Goal: Find specific page/section: Find specific page/section

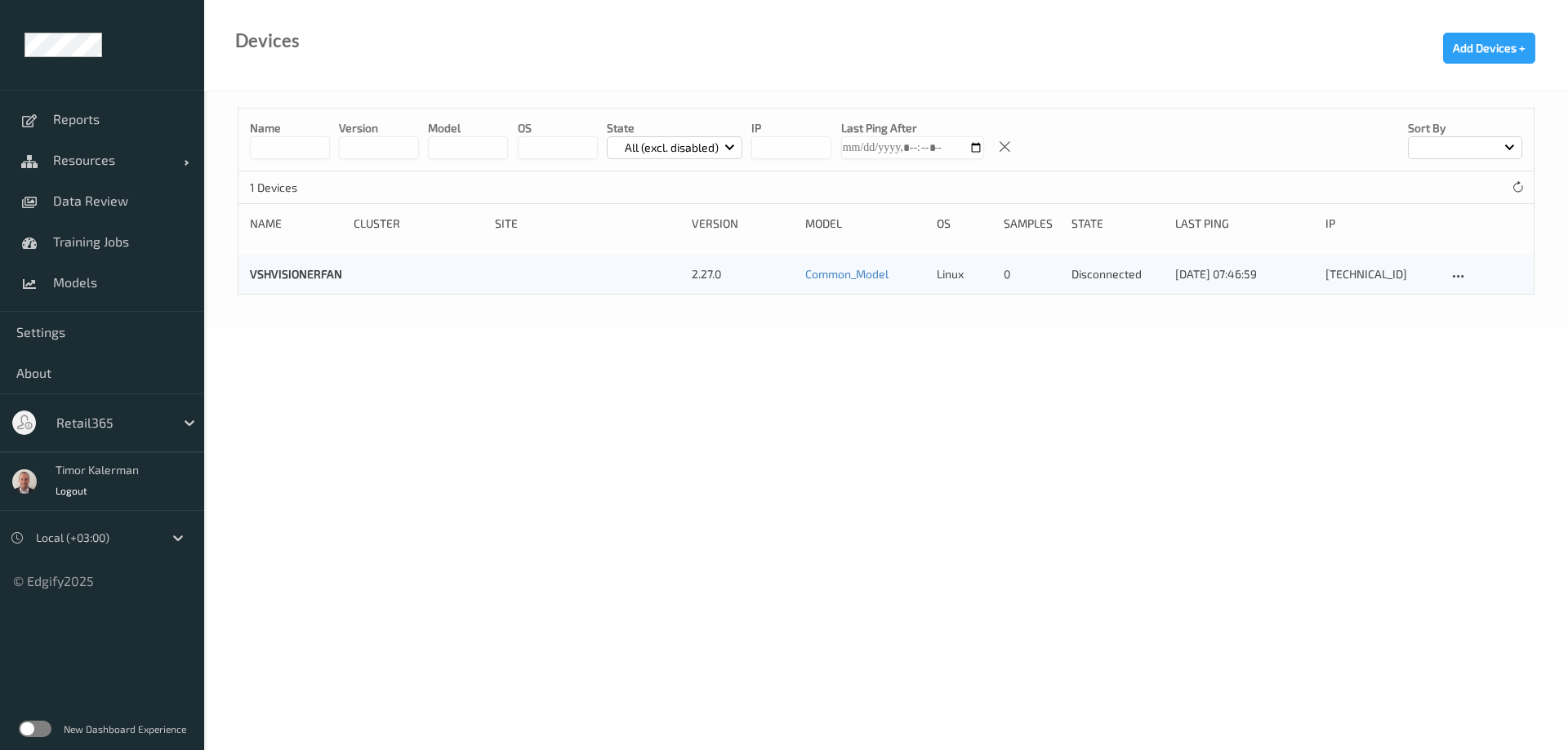
click at [121, 434] on div "Retail365" at bounding box center [112, 423] width 127 height 26
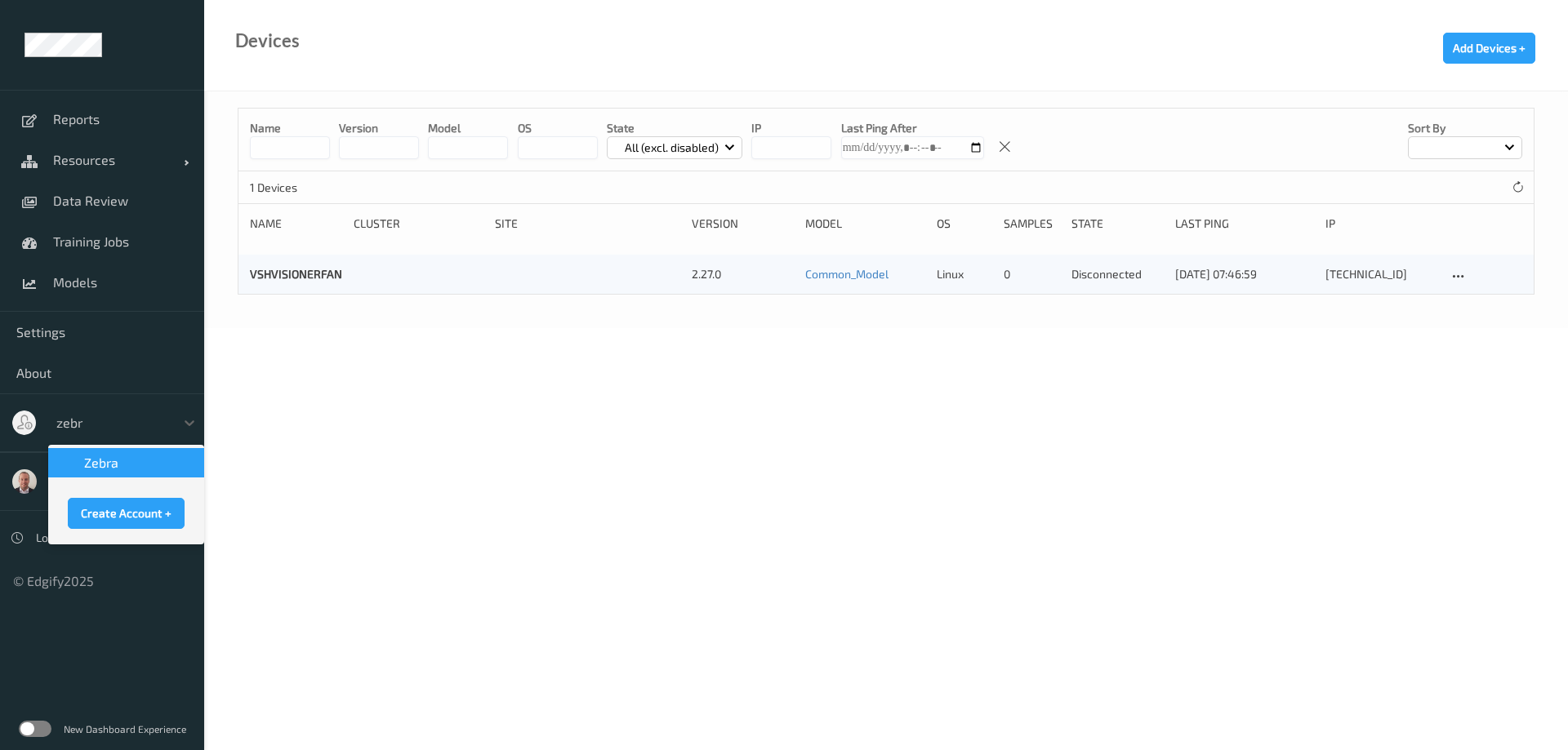
type input "zebra"
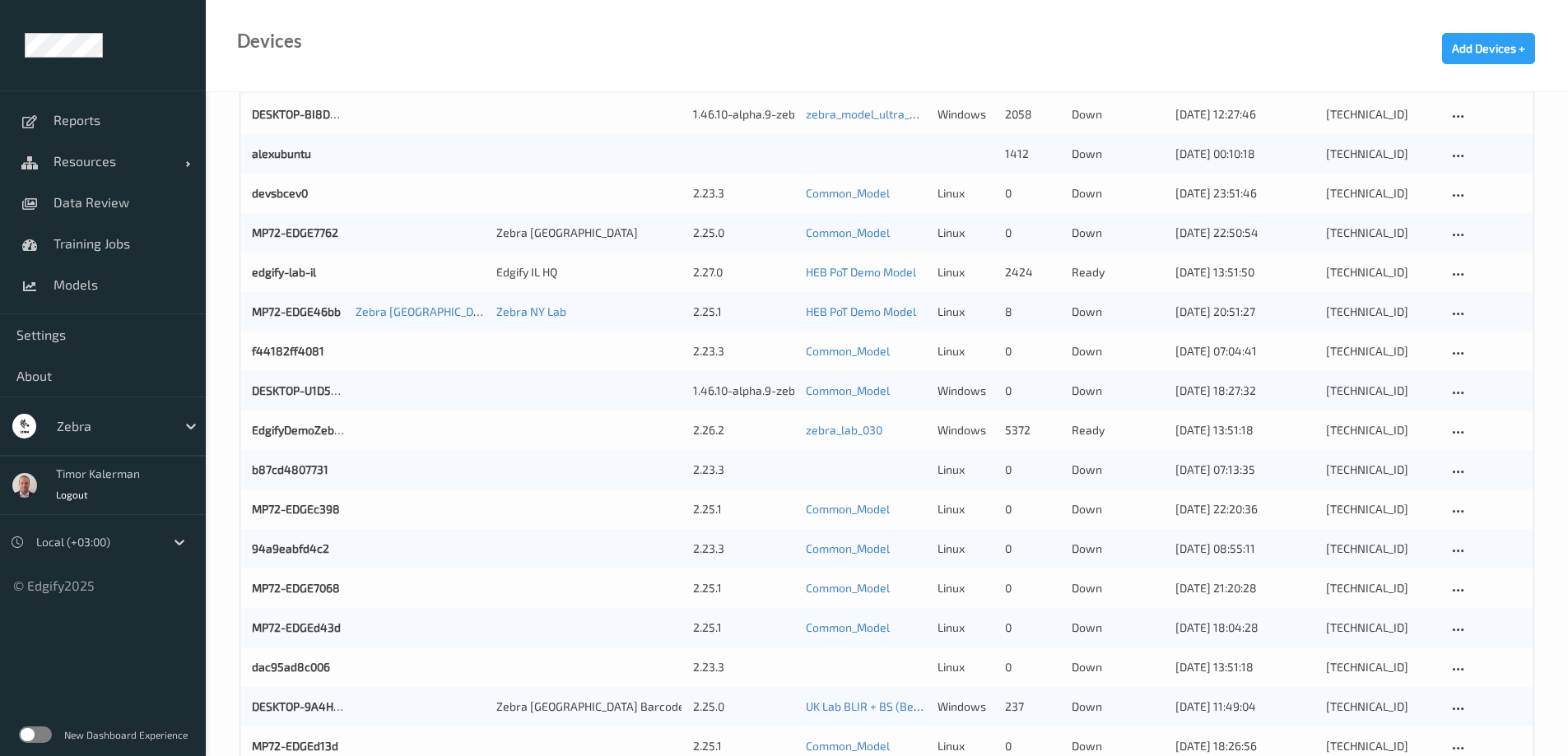
scroll to position [329, 0]
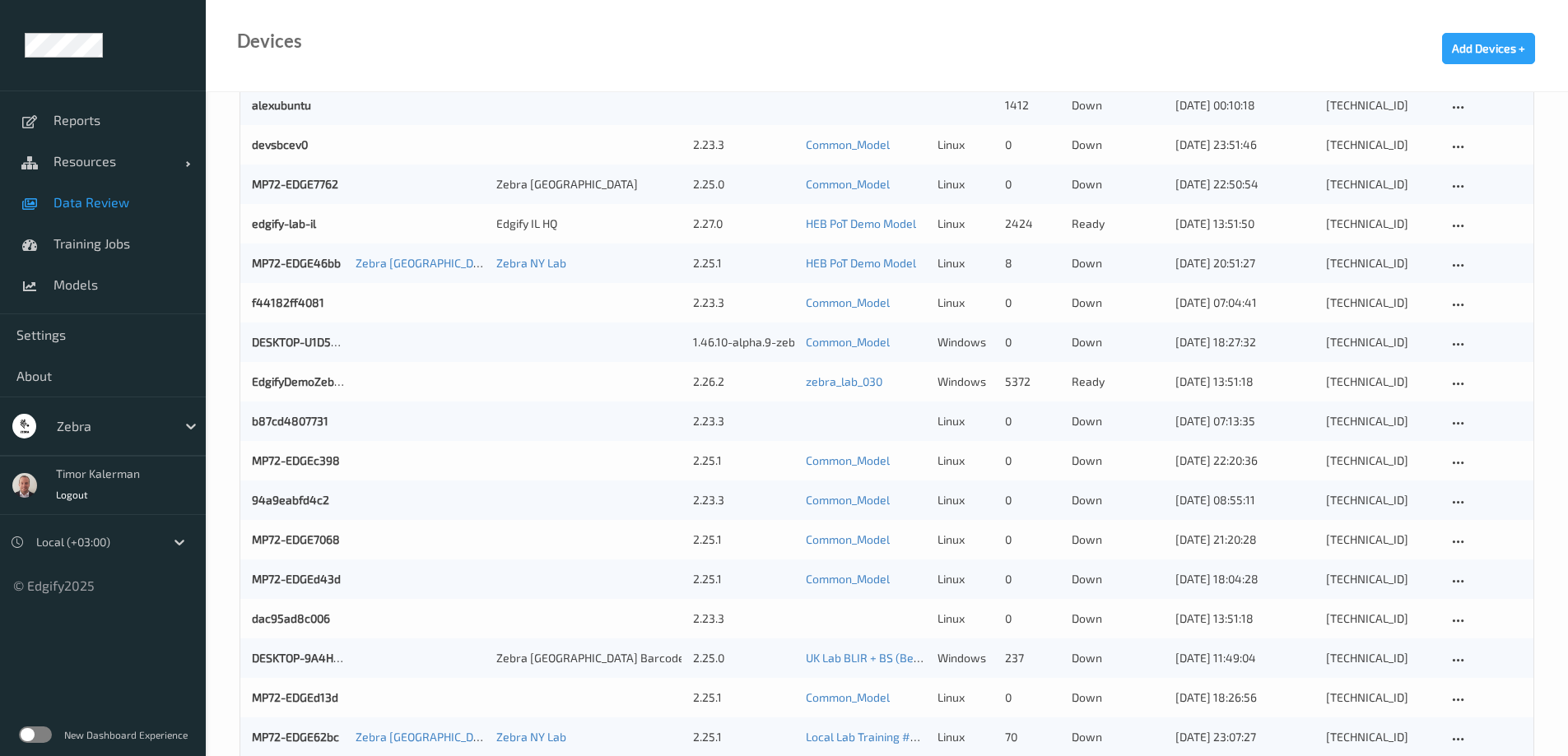
click at [101, 199] on span "Data Review" at bounding box center [121, 201] width 135 height 16
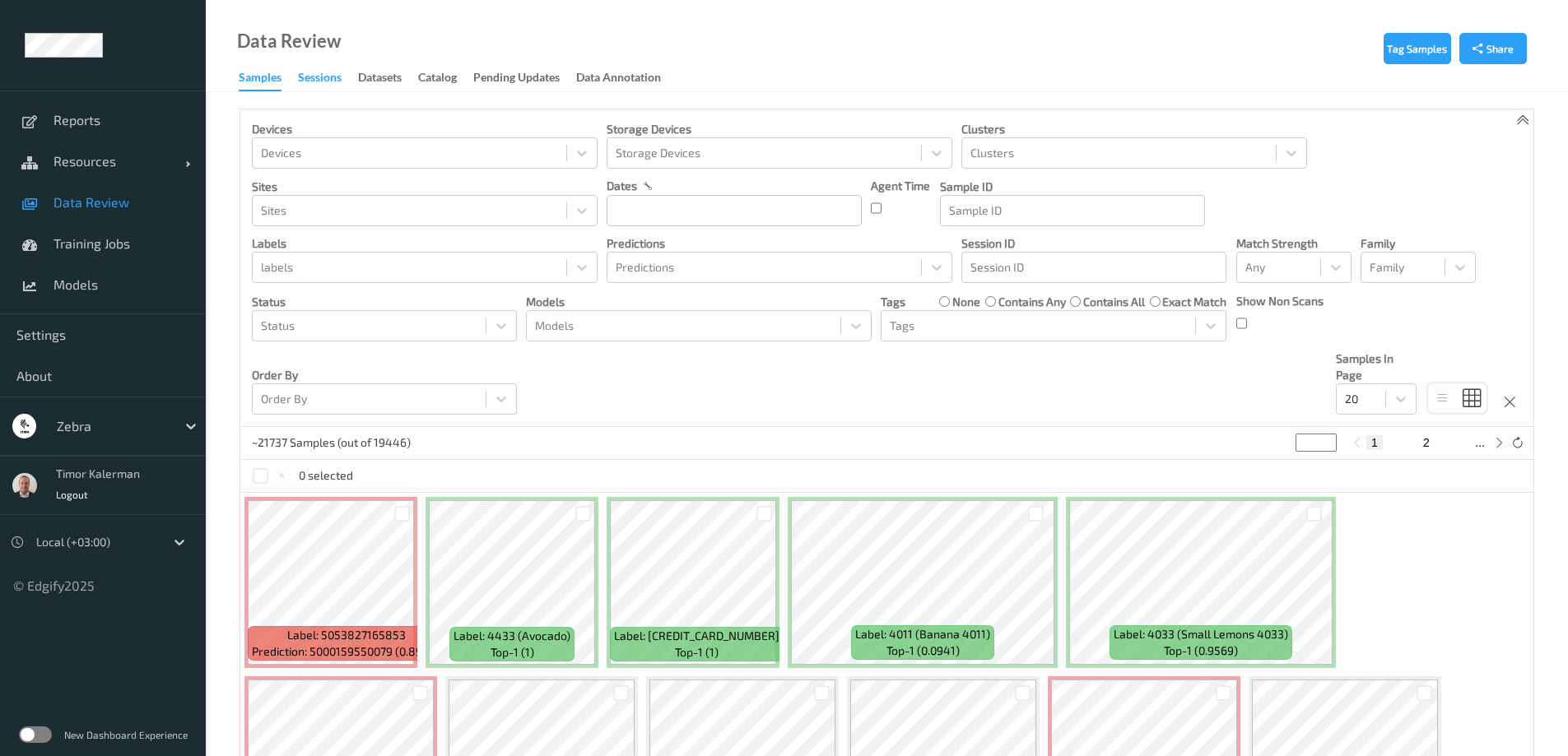
click at [321, 75] on div "Sessions" at bounding box center [320, 79] width 43 height 21
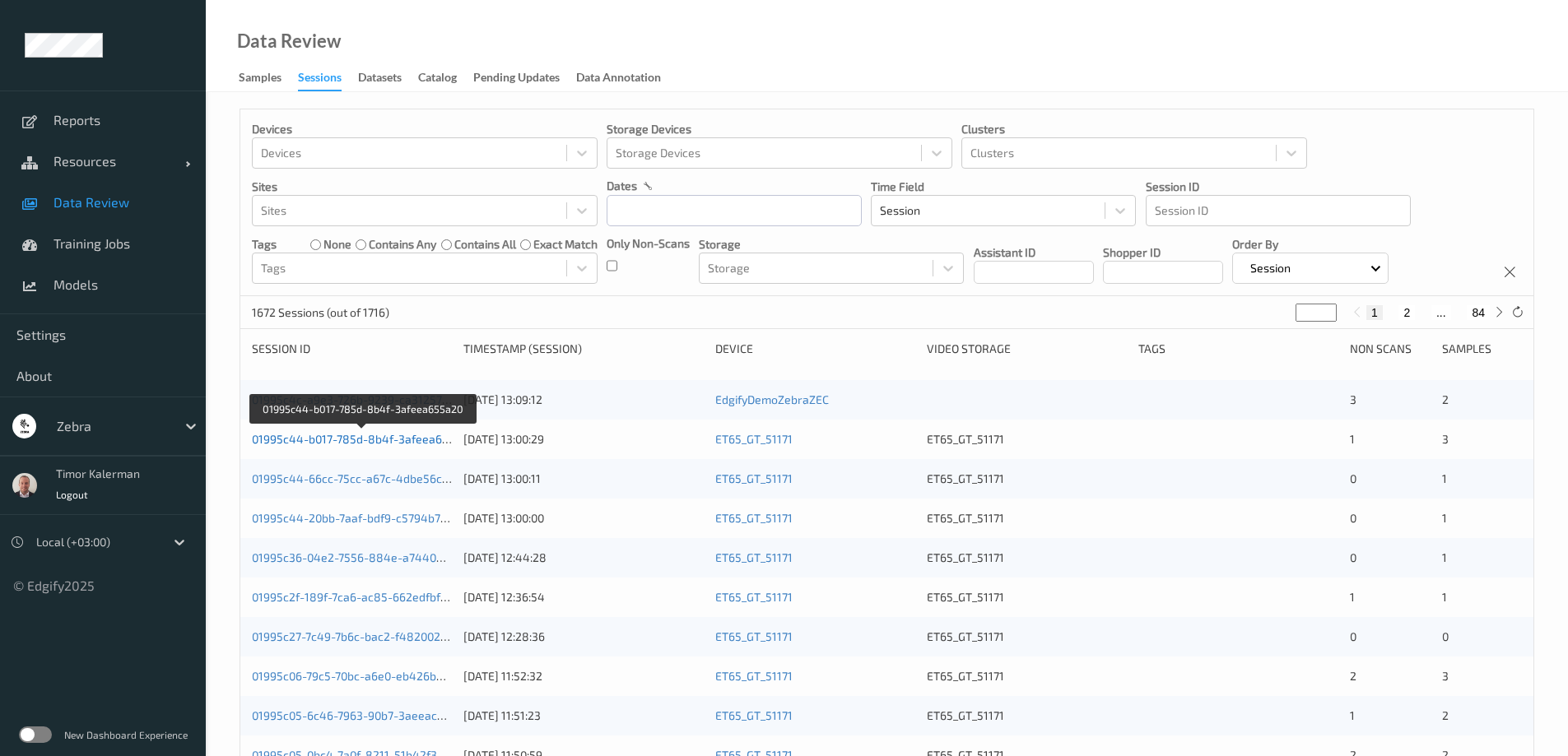
click at [381, 445] on link "01995c44-b017-785d-8b4f-3afeea655a20" at bounding box center [363, 438] width 223 height 14
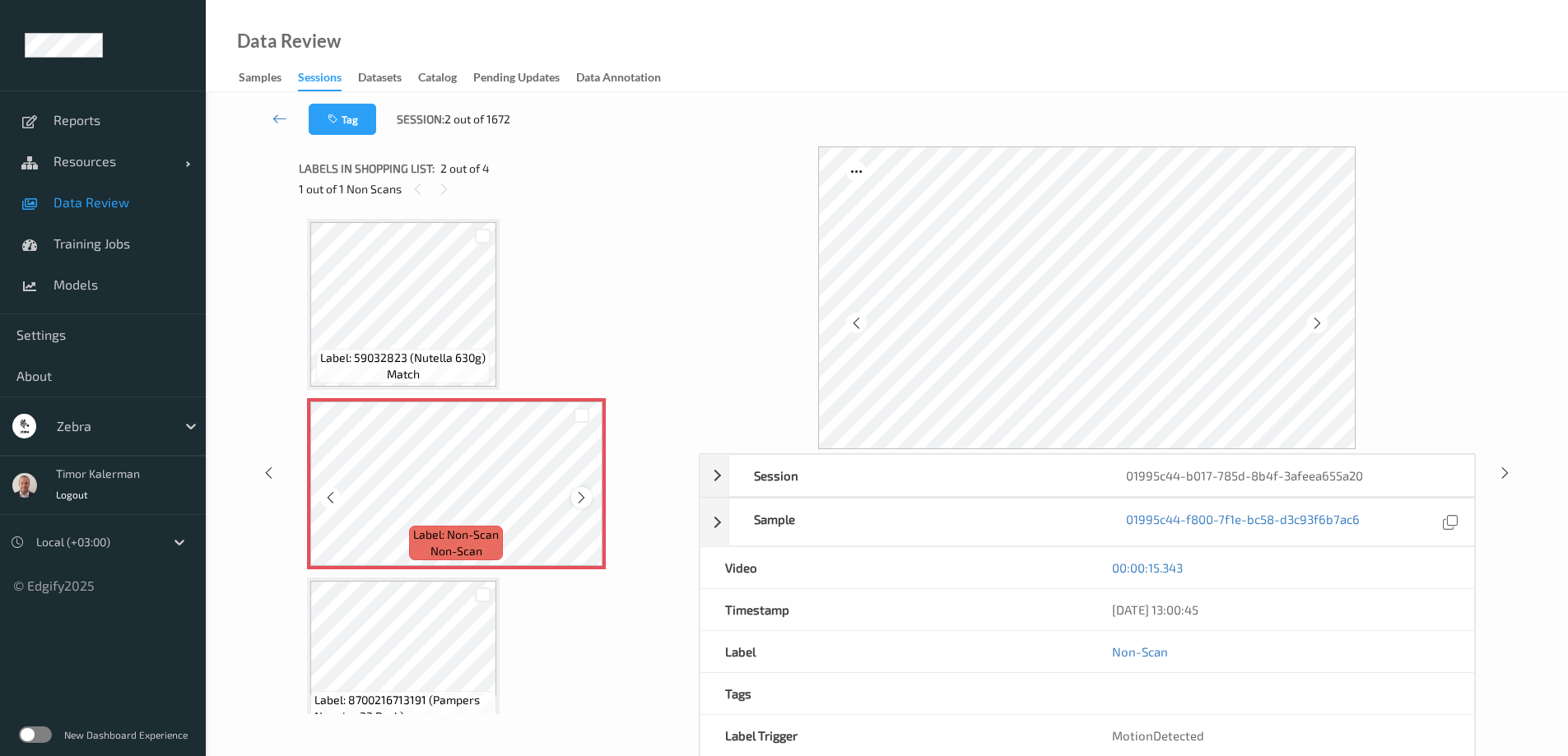
click at [580, 490] on icon at bounding box center [581, 497] width 14 height 15
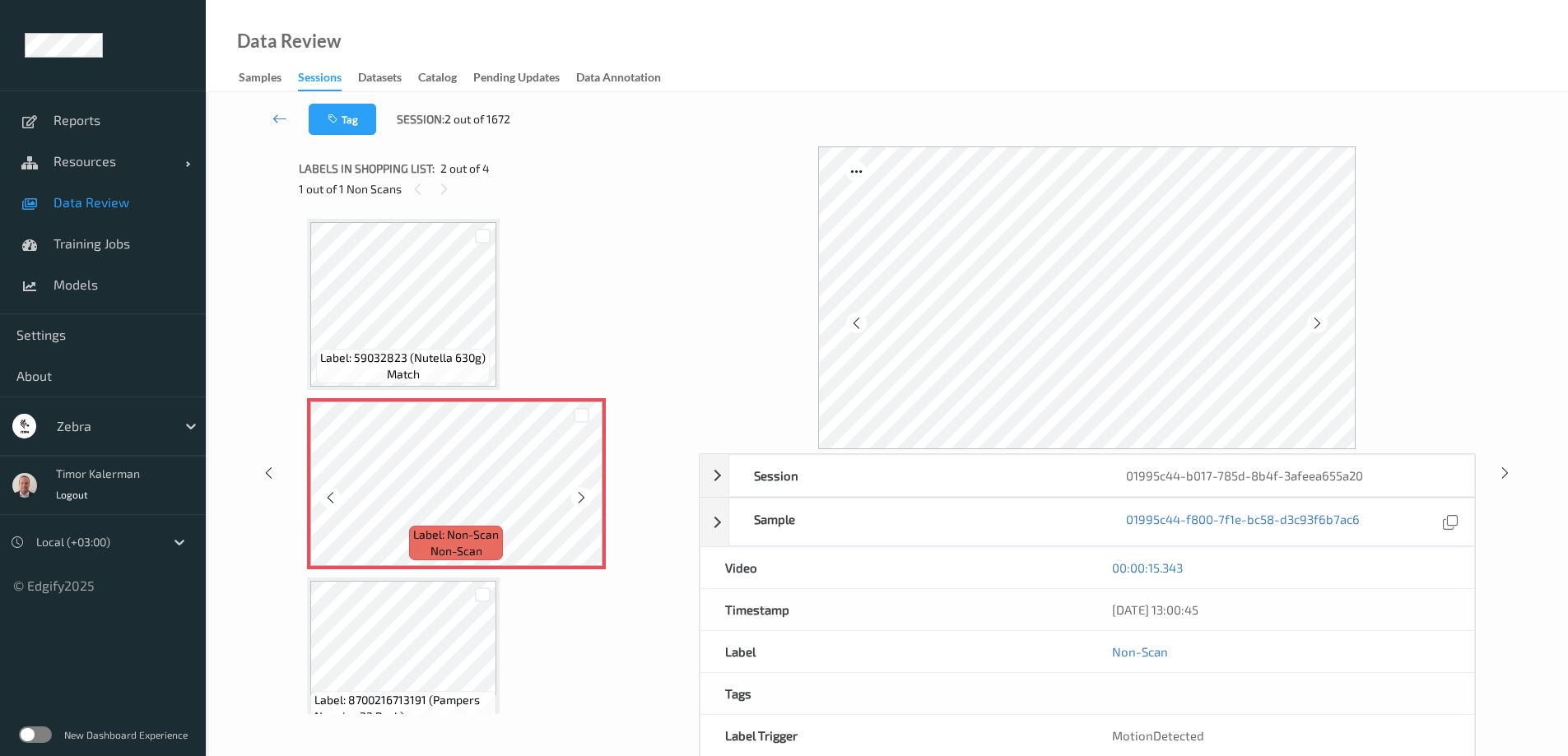
click at [580, 490] on icon at bounding box center [581, 497] width 14 height 15
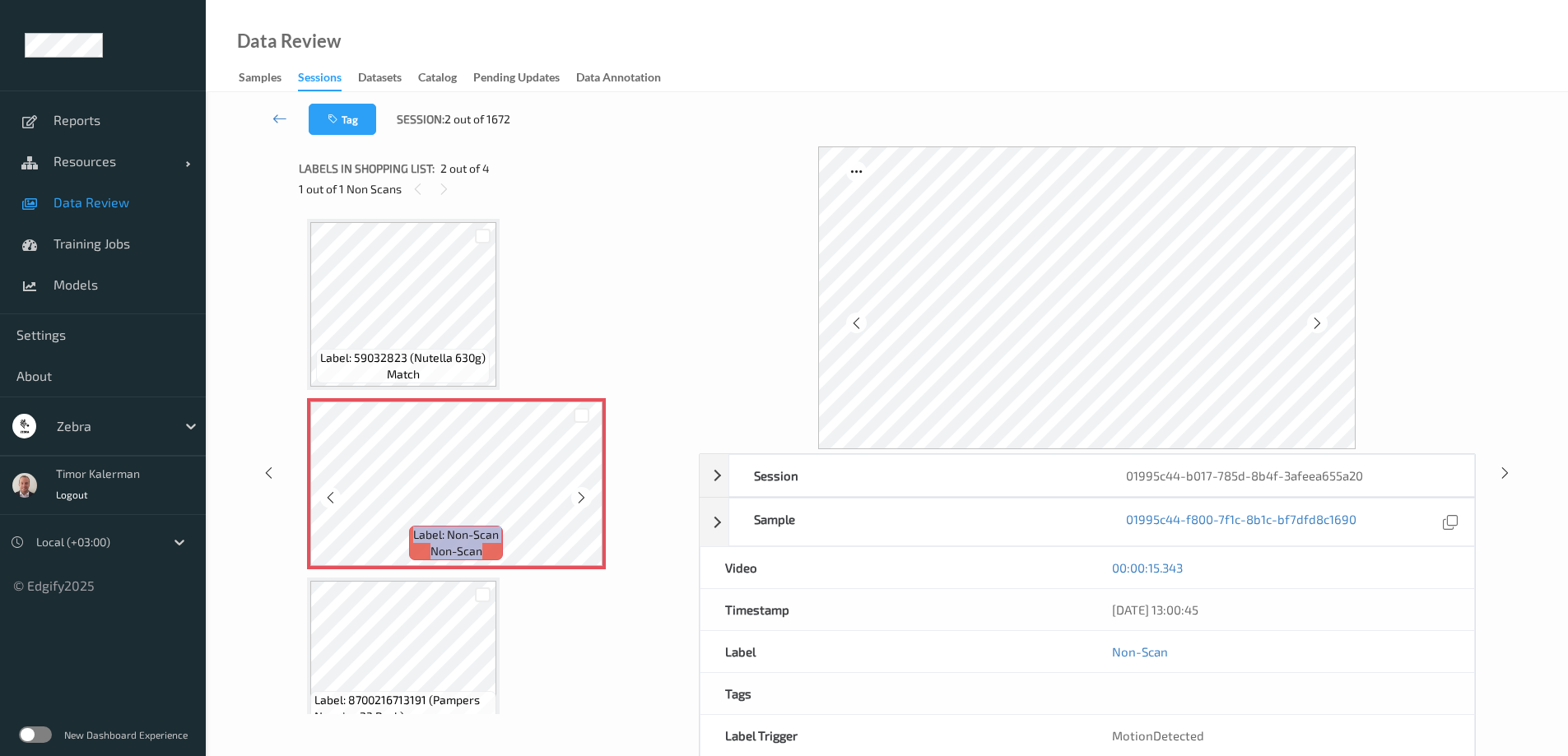
click at [580, 490] on icon at bounding box center [581, 497] width 14 height 15
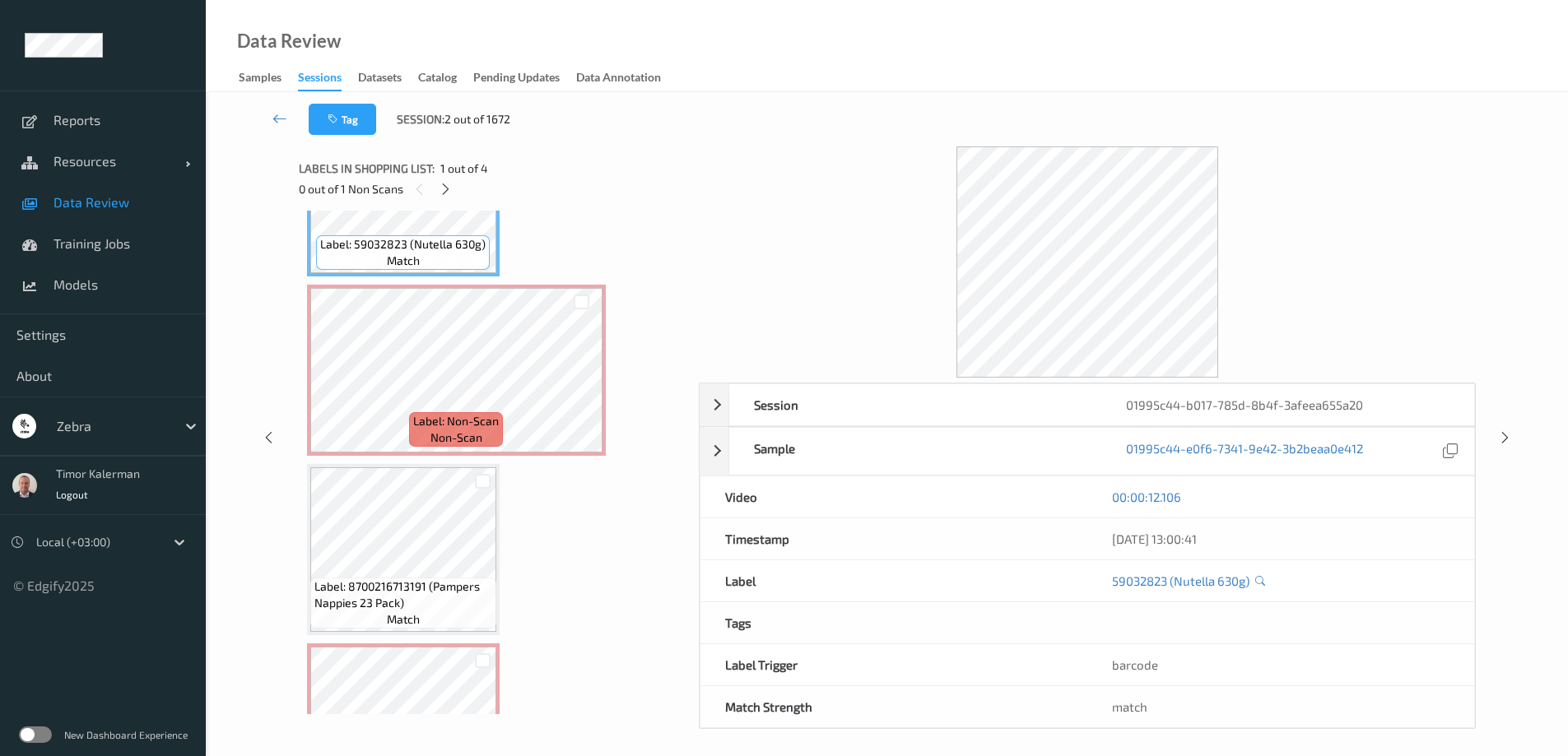
scroll to position [222, 0]
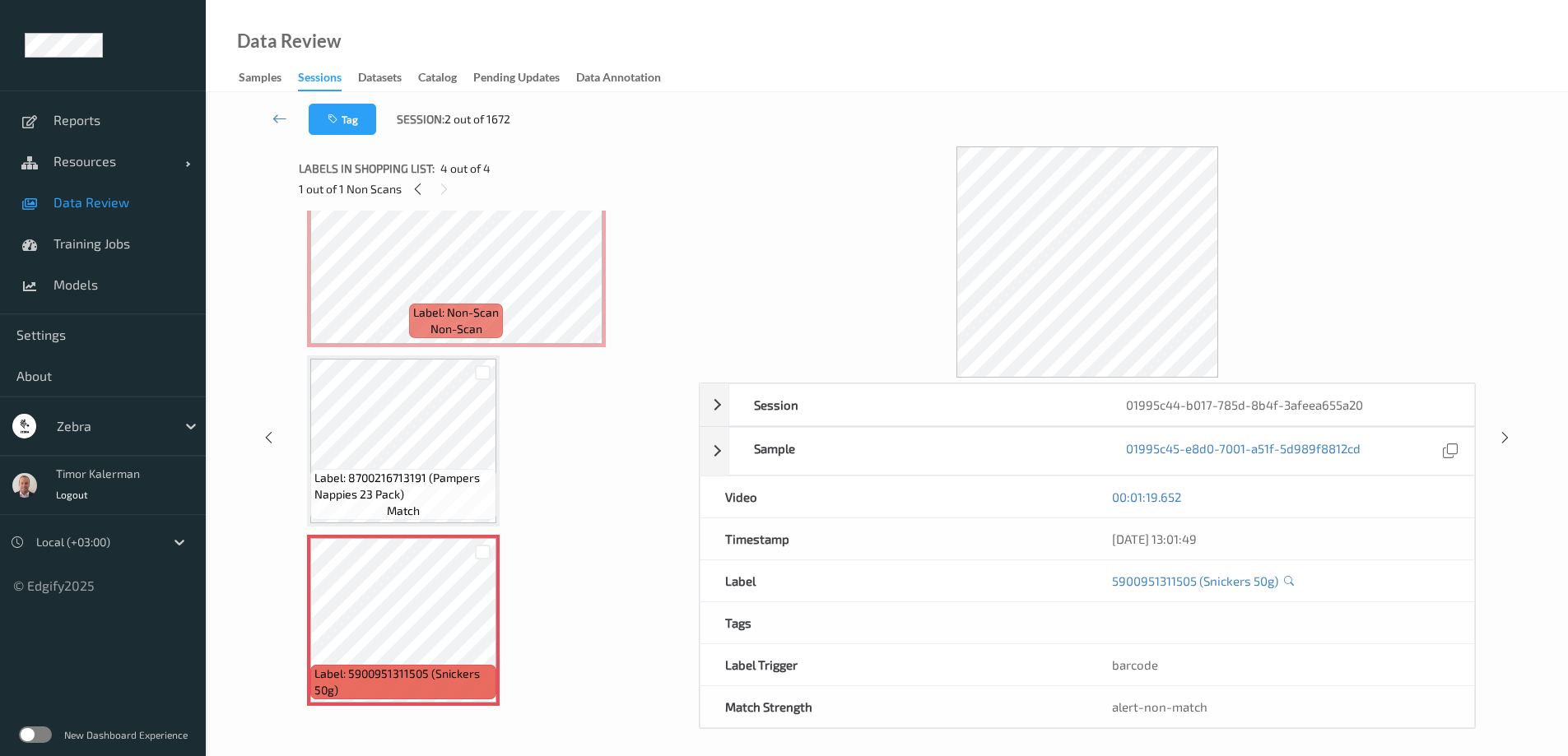
click at [619, 496] on div "Label: 59032823 (Nutella 630g) match Label: Non-Scan non-scan Label: Non-Scan n…" at bounding box center [492, 352] width 372 height 709
click at [286, 124] on icon at bounding box center [280, 118] width 15 height 16
